Goal: Task Accomplishment & Management: Manage account settings

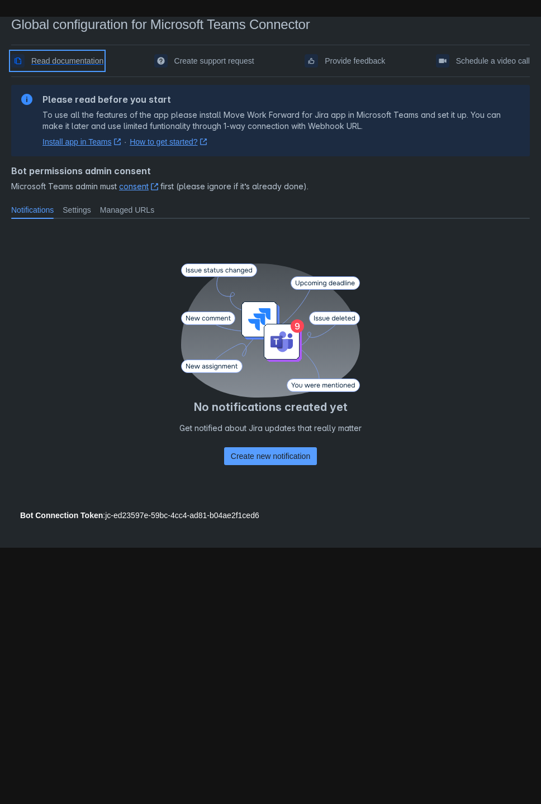
click at [72, 59] on span "Read documentation" at bounding box center [67, 61] width 72 height 18
click at [68, 204] on span "Settings" at bounding box center [77, 209] width 28 height 11
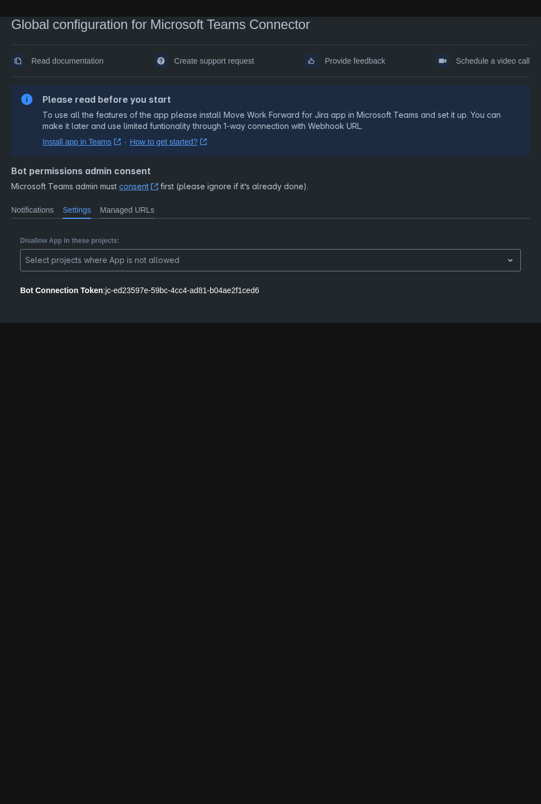
click at [100, 204] on span "Managed URLs" at bounding box center [127, 209] width 54 height 11
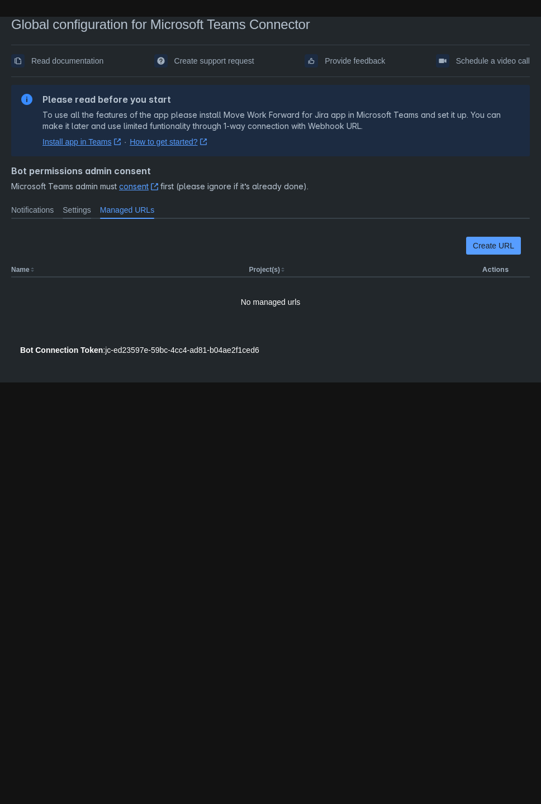
click at [71, 204] on span "Settings" at bounding box center [77, 209] width 28 height 11
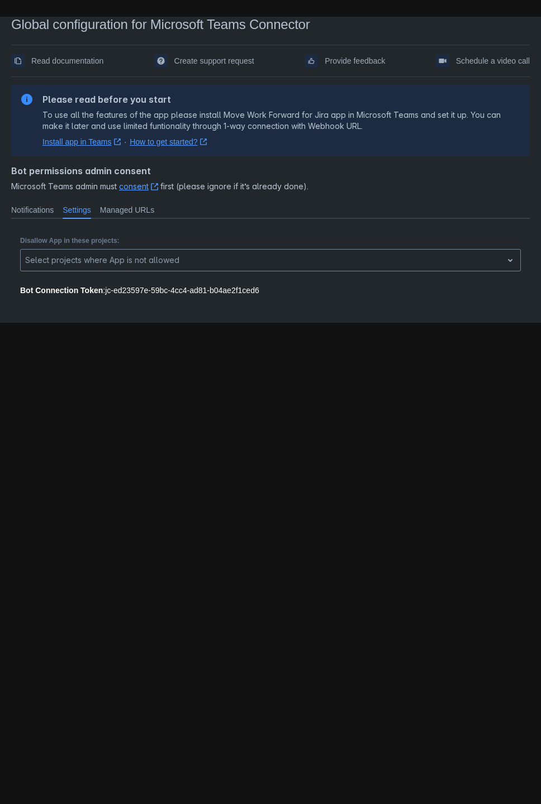
click at [119, 181] on link "consent ﻿ , (opens new window)" at bounding box center [138, 185] width 39 height 9
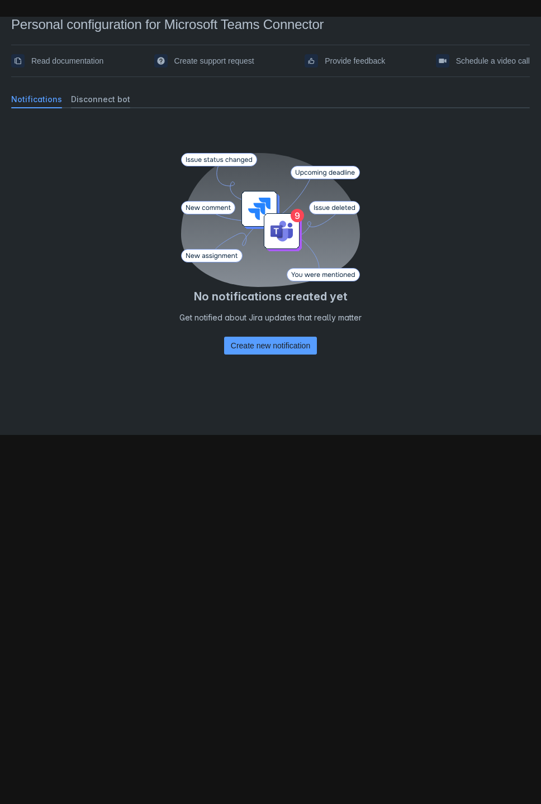
click at [77, 97] on span "Disconnect bot" at bounding box center [100, 99] width 59 height 11
